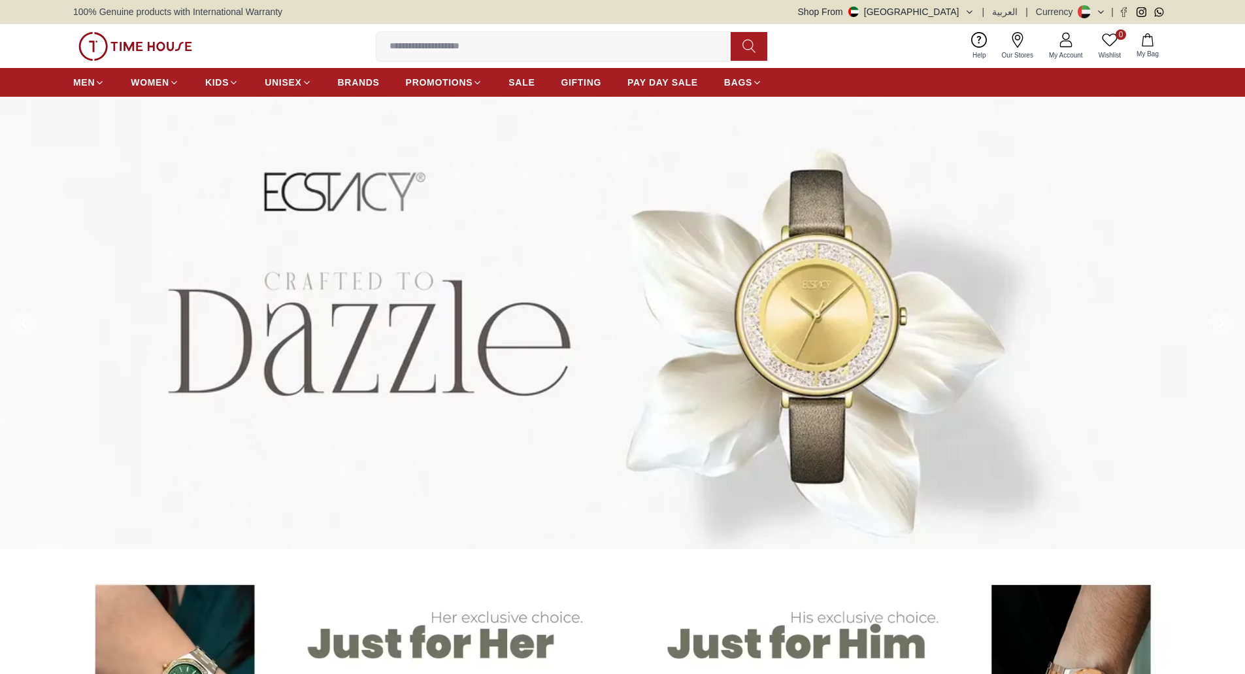
click at [1219, 299] on button at bounding box center [1221, 323] width 47 height 452
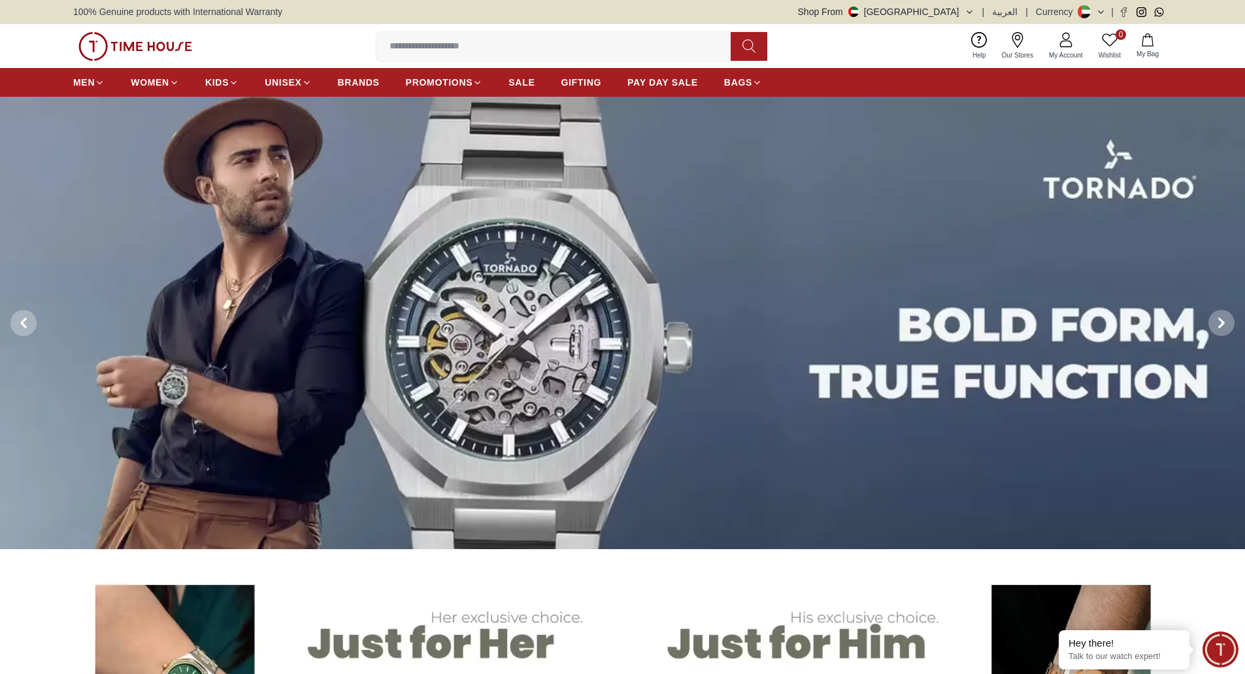
click at [995, 8] on div "Shop From UAE | العربية | Currency |" at bounding box center [985, 11] width 374 height 13
click at [974, 7] on icon "button" at bounding box center [970, 12] width 10 height 10
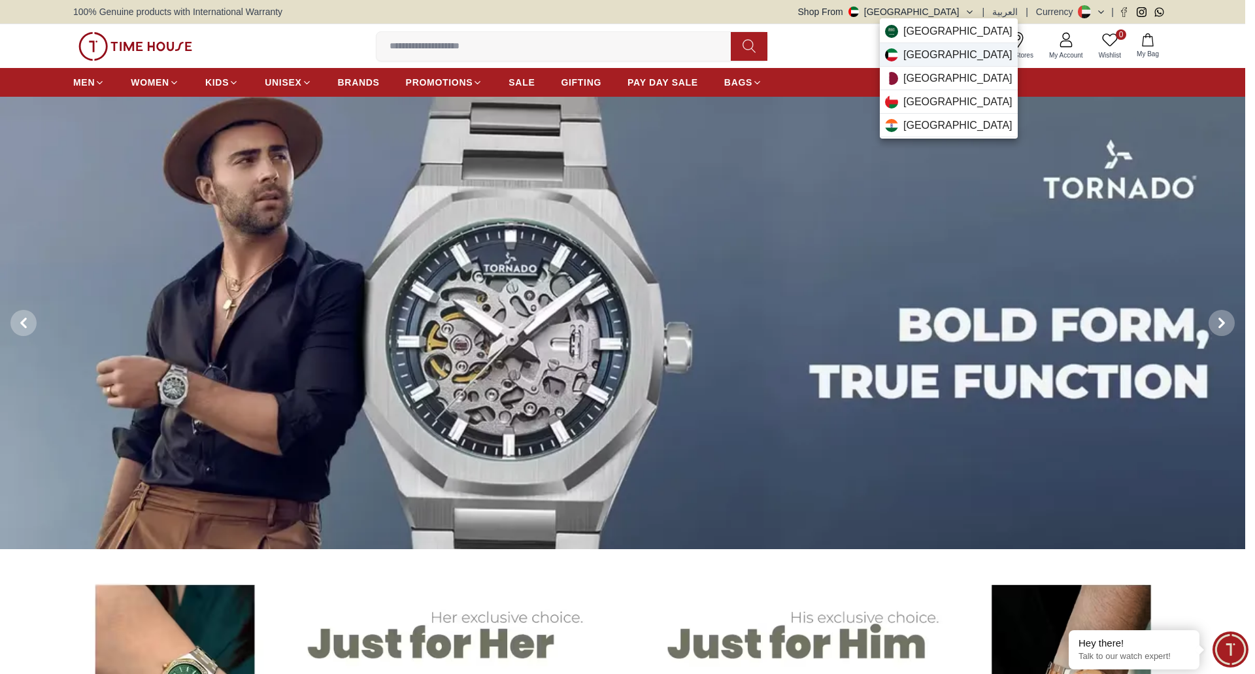
click at [948, 47] on div "Kuwait" at bounding box center [949, 55] width 138 height 24
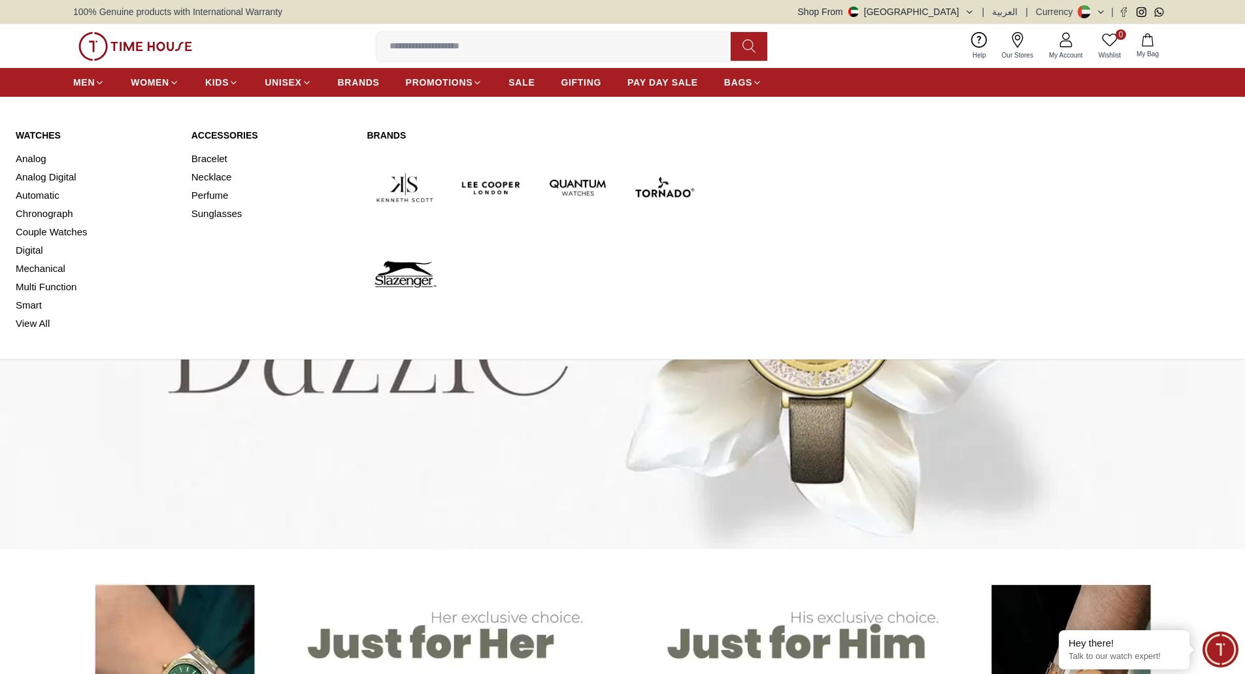
click at [40, 135] on link "Watches" at bounding box center [96, 135] width 160 height 13
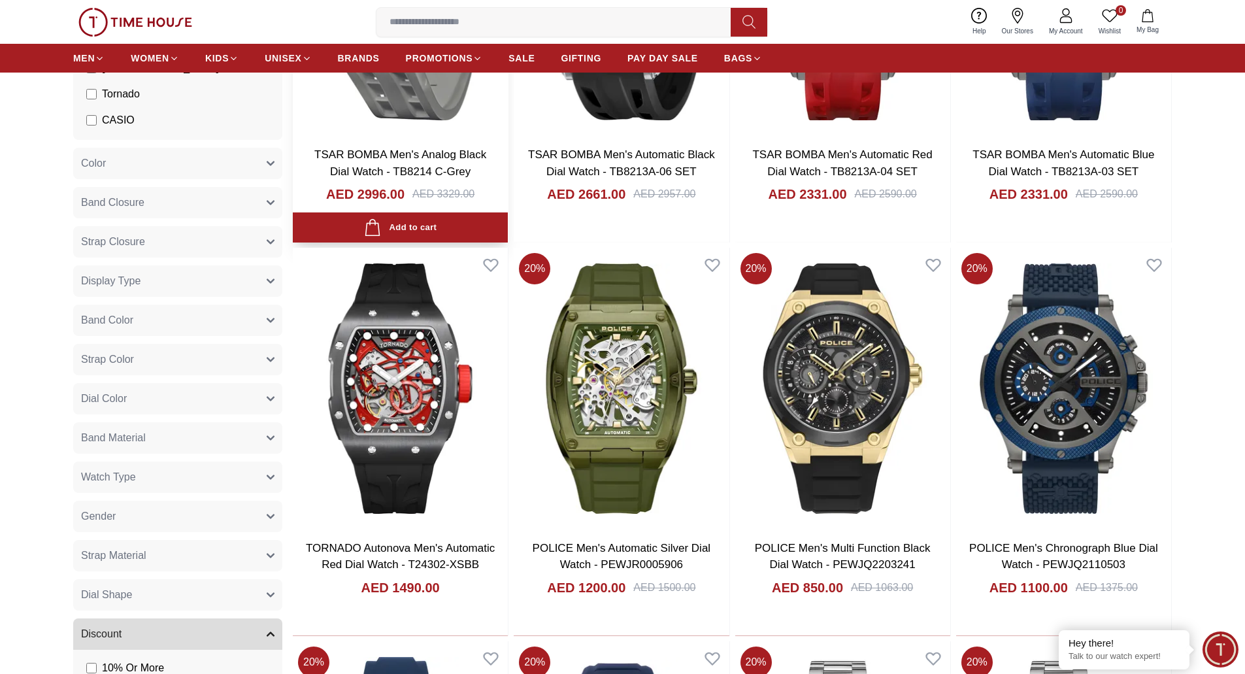
scroll to position [327, 0]
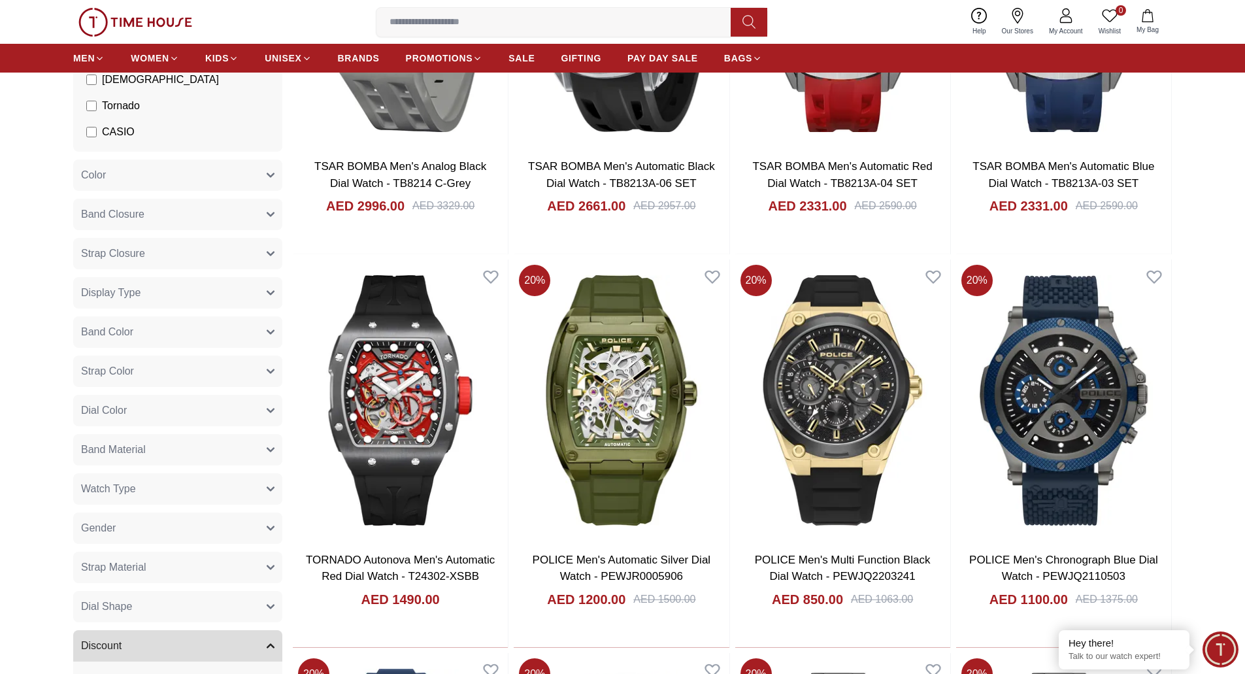
click at [165, 20] on img at bounding box center [135, 22] width 114 height 29
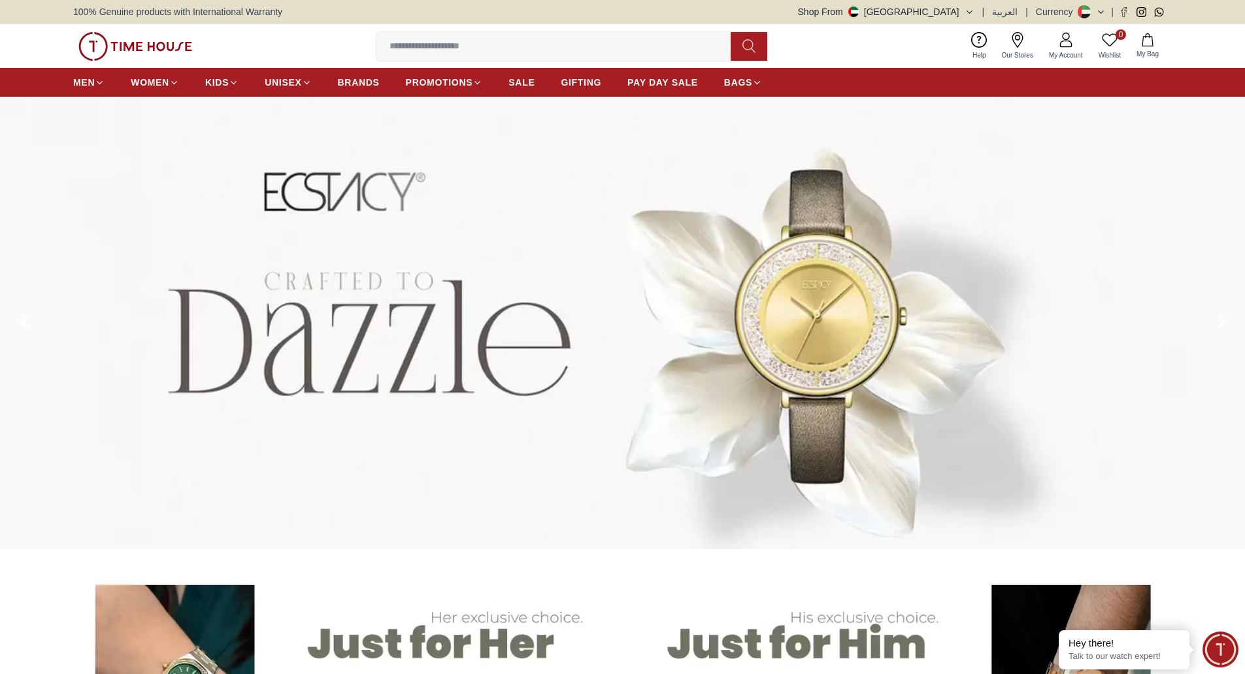
click at [974, 14] on icon "button" at bounding box center [970, 12] width 10 height 10
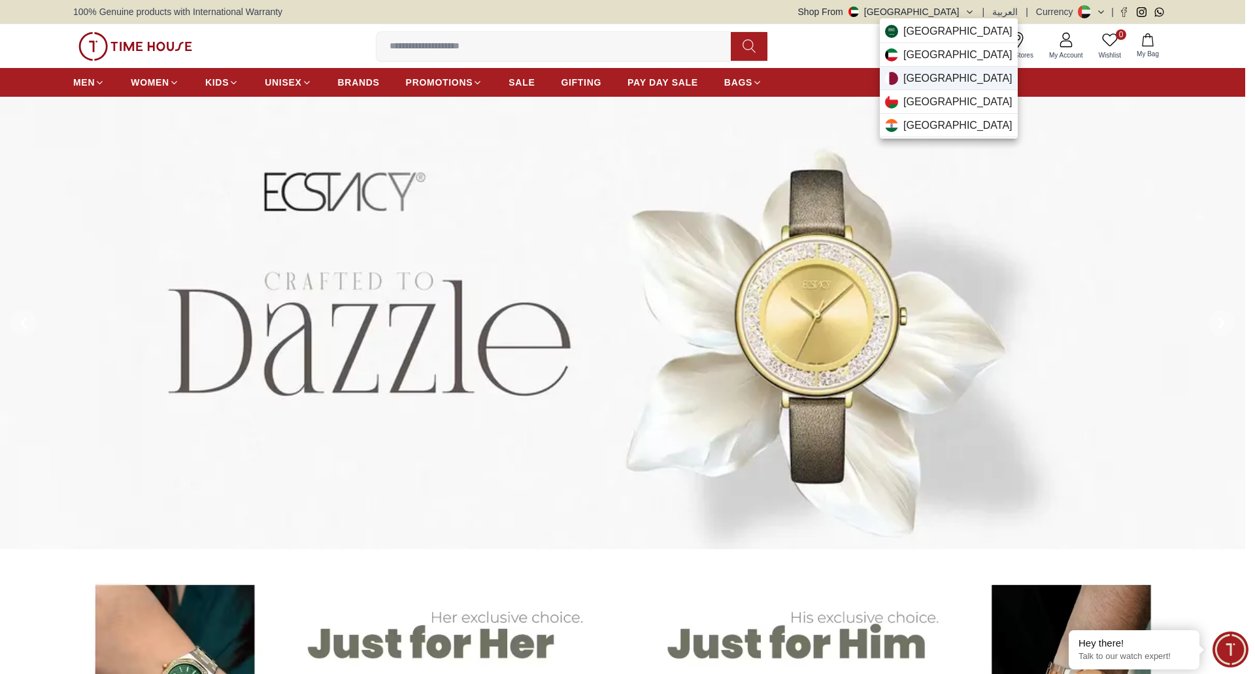
click at [940, 79] on div "Qatar" at bounding box center [949, 79] width 138 height 24
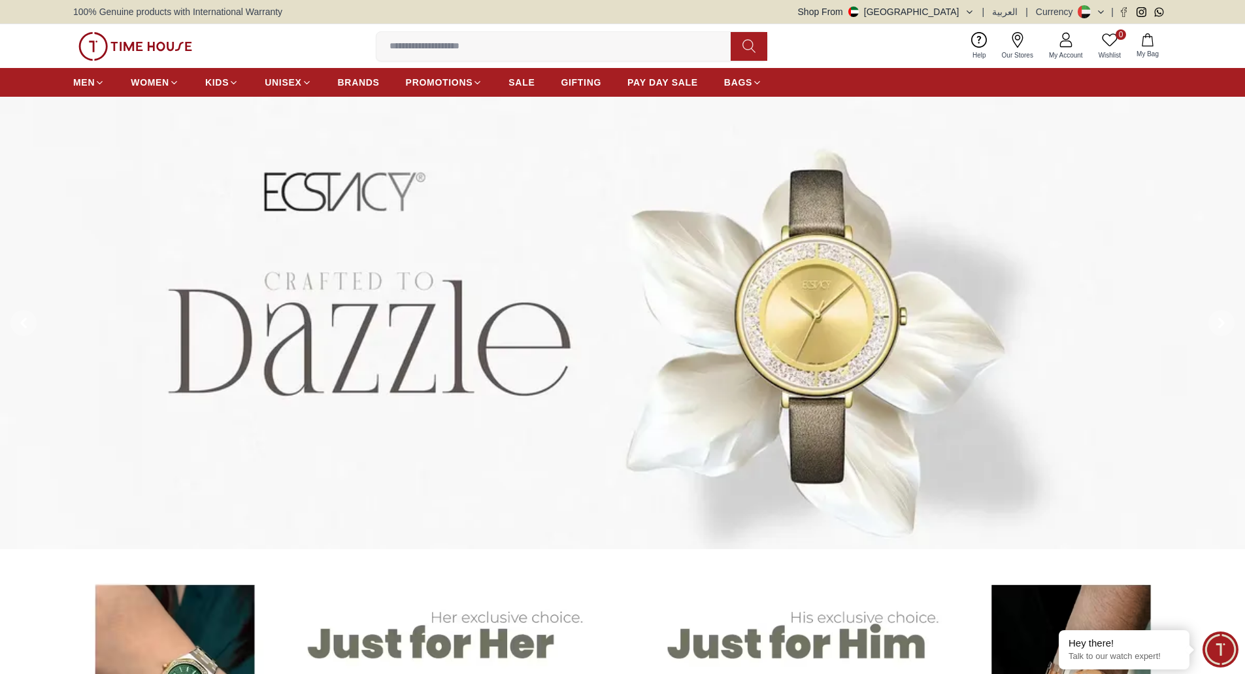
click at [1221, 309] on button at bounding box center [1221, 323] width 47 height 452
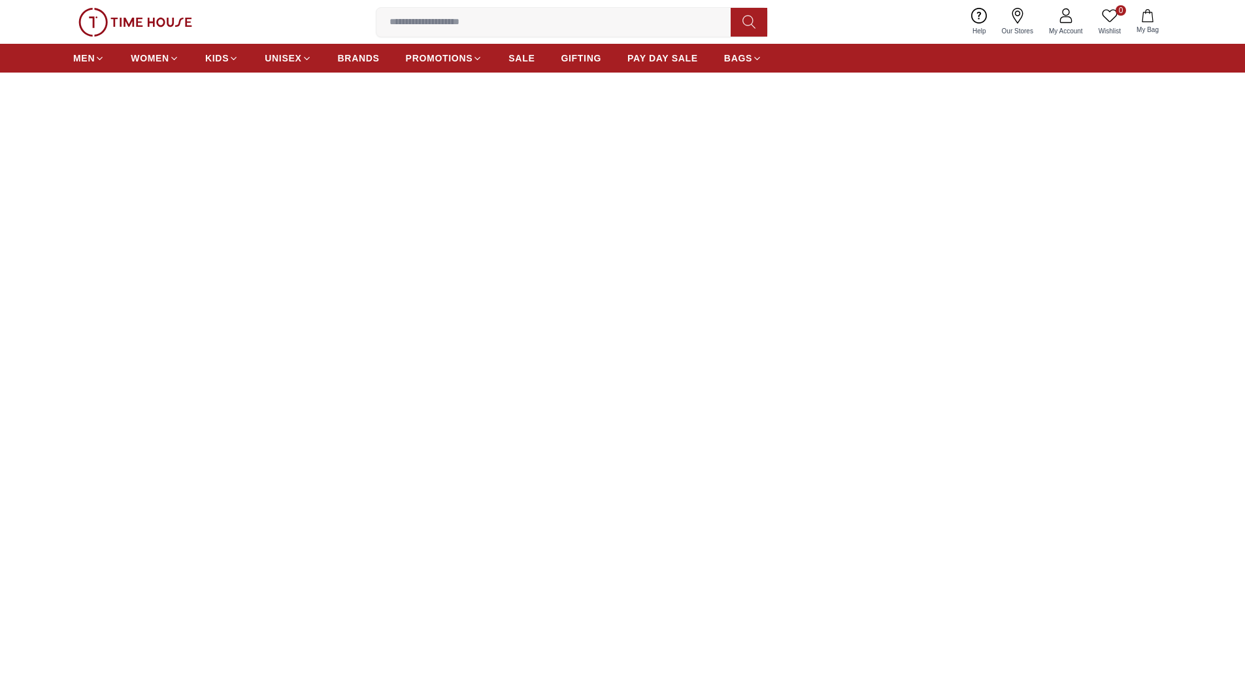
scroll to position [392, 0]
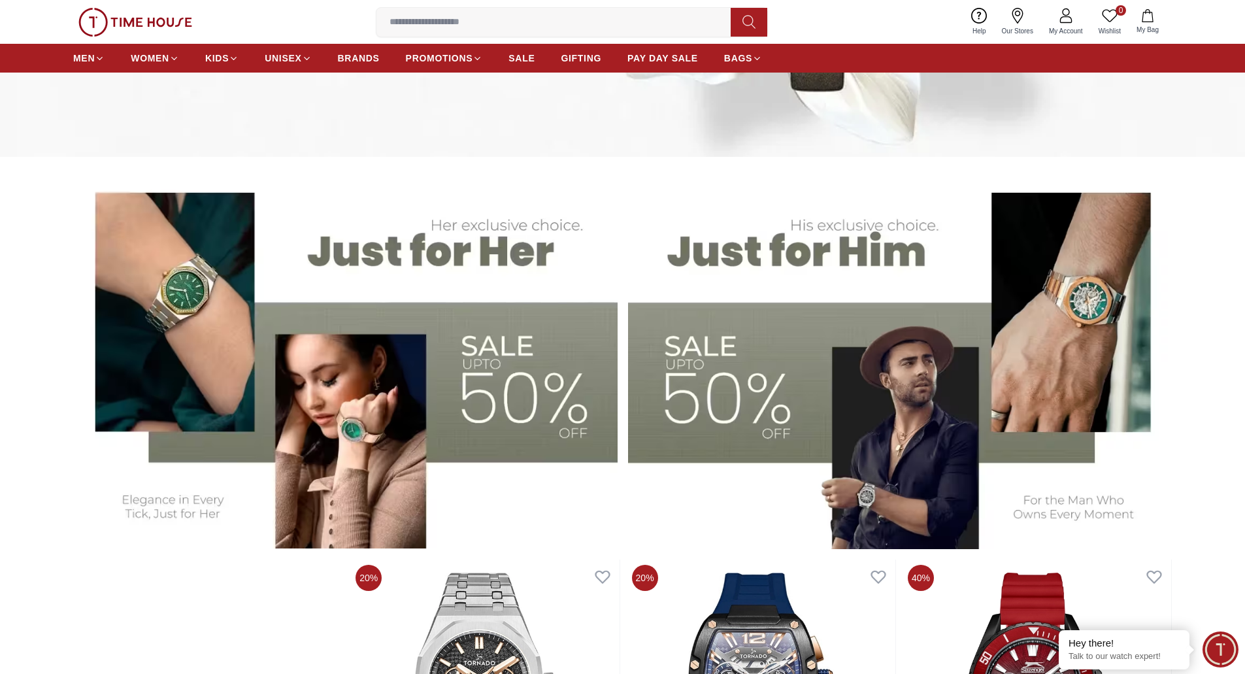
click at [421, 280] on img at bounding box center [345, 359] width 544 height 378
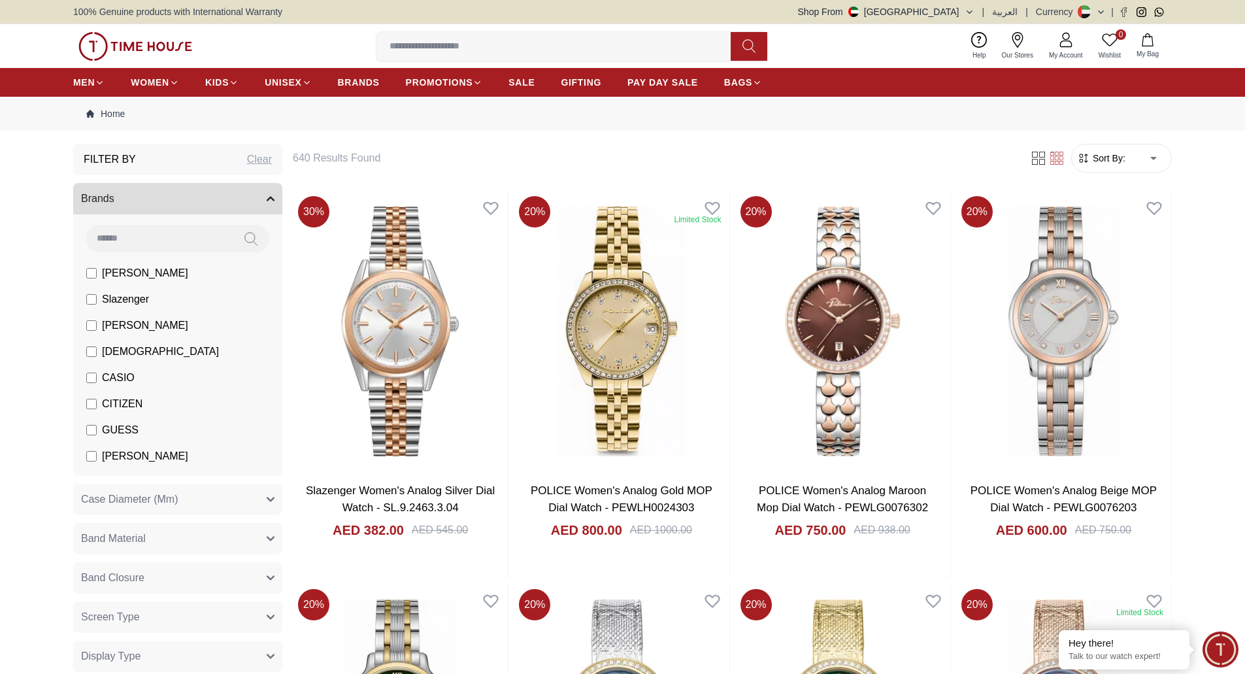
click at [421, 280] on img at bounding box center [400, 331] width 215 height 281
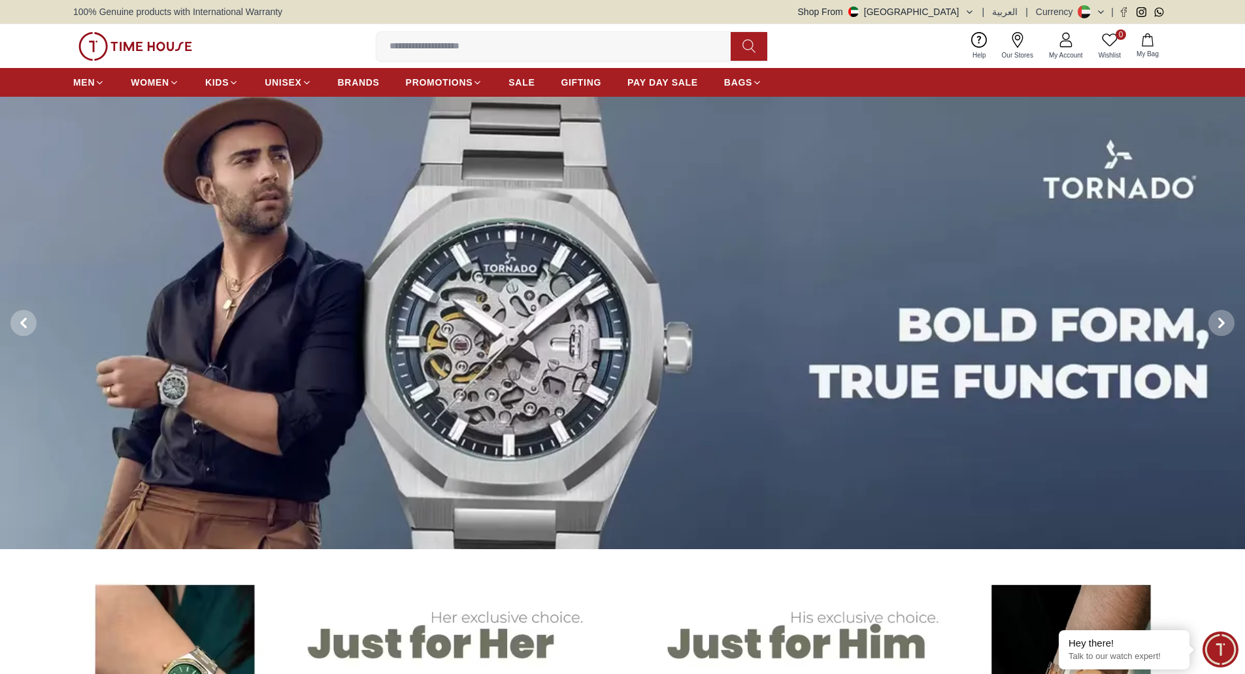
click at [163, 49] on img at bounding box center [135, 46] width 114 height 29
